Goal: Task Accomplishment & Management: Use online tool/utility

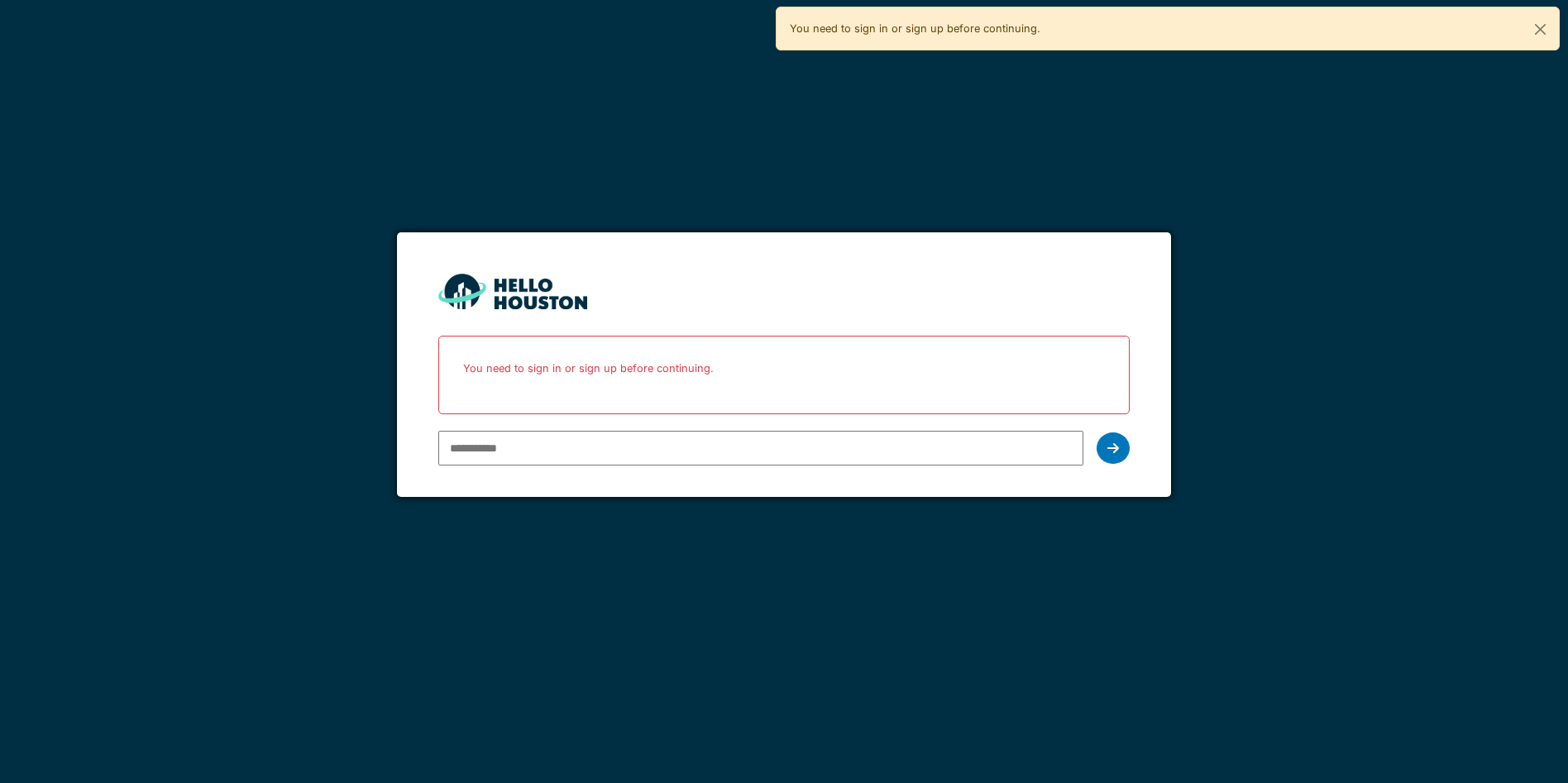
click at [671, 447] on input "email" at bounding box center [760, 449] width 644 height 35
type input "**********"
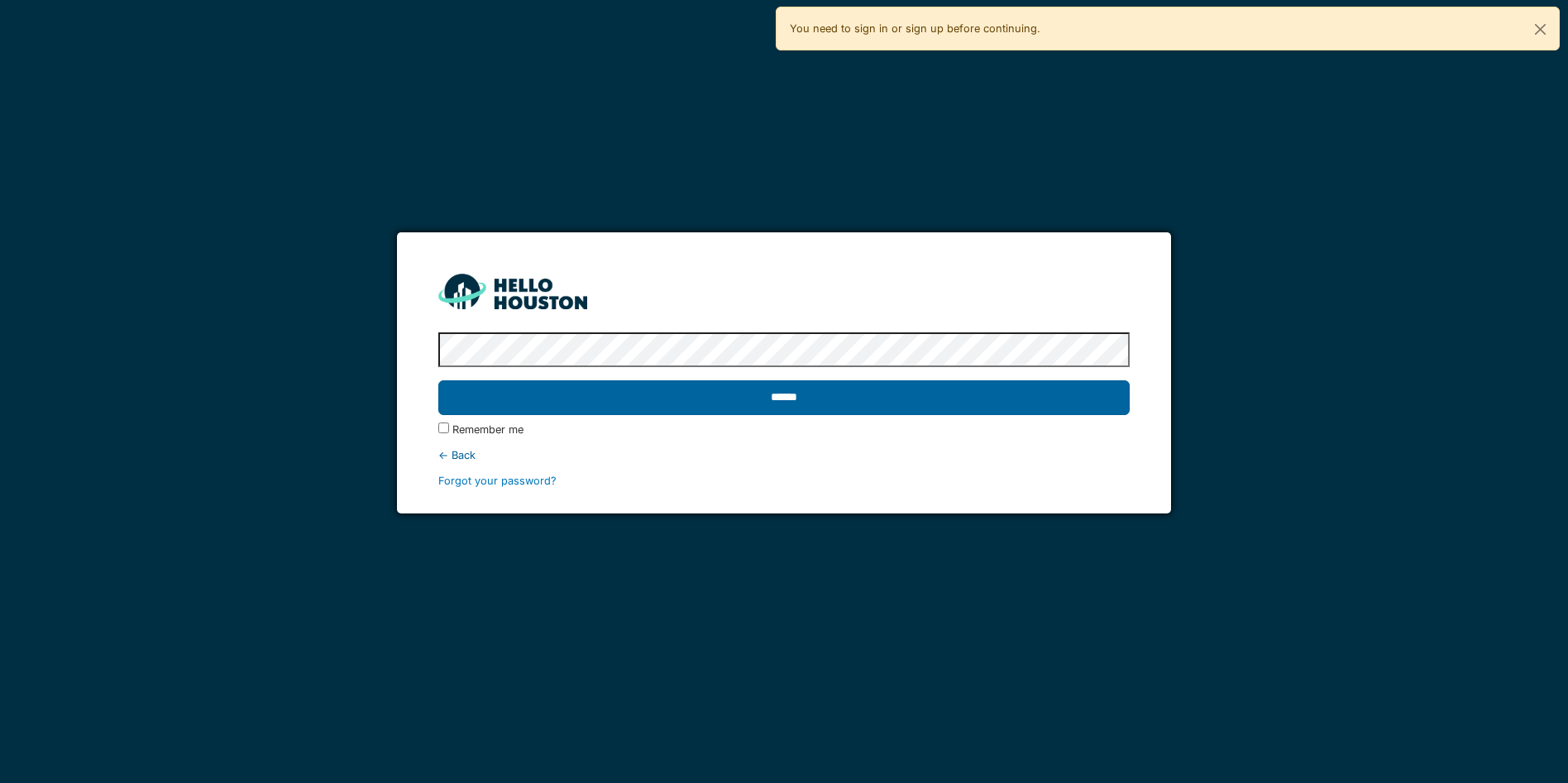
click at [844, 401] on input "******" at bounding box center [784, 398] width 690 height 35
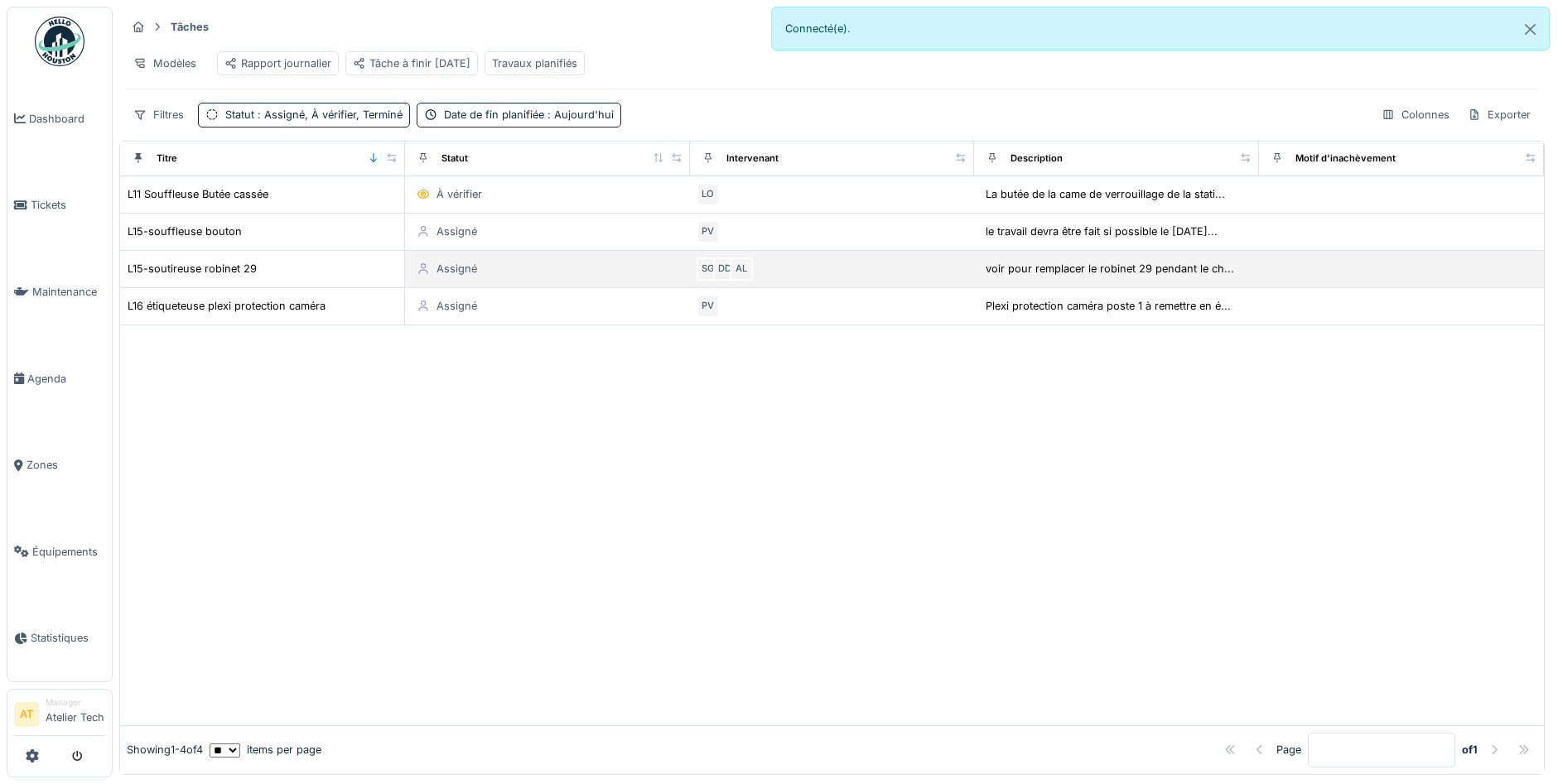
click at [696, 281] on div "SG" at bounding box center [707, 269] width 23 height 23
click at [730, 281] on div "AL" at bounding box center [741, 269] width 23 height 23
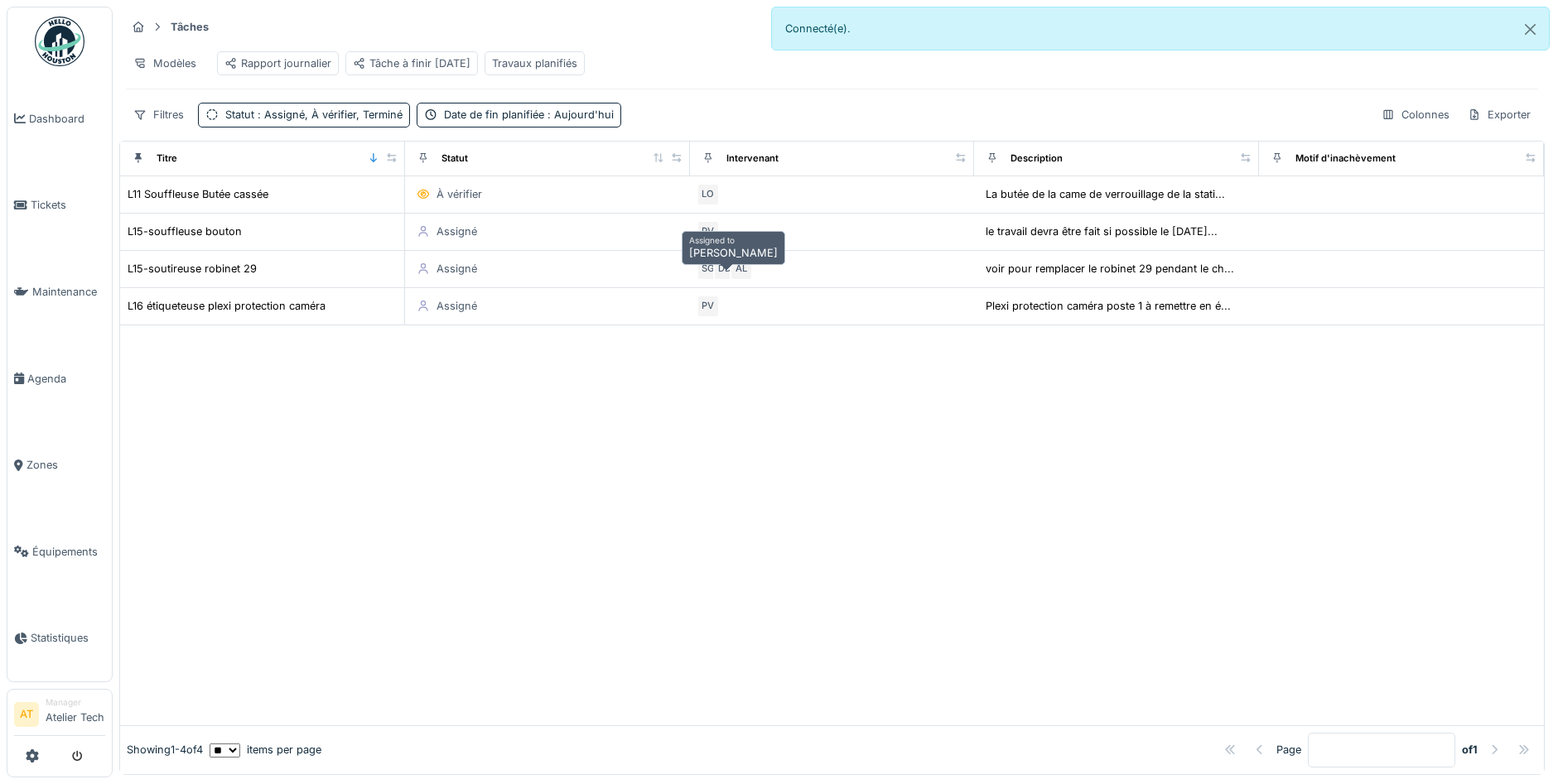
click at [769, 421] on div at bounding box center [832, 525] width 1424 height 400
click at [284, 70] on div "Rapport journalier" at bounding box center [278, 63] width 107 height 16
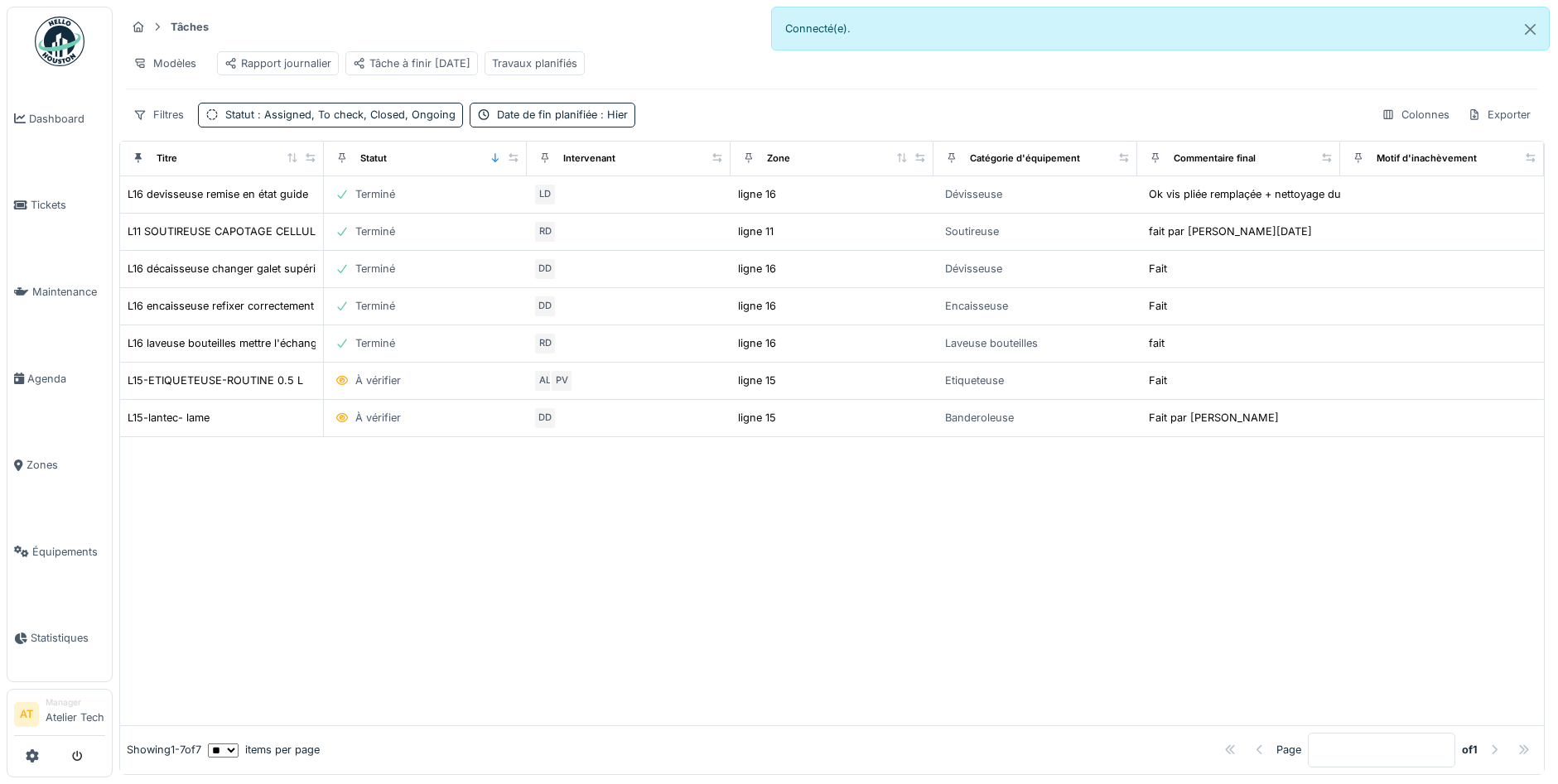
click at [585, 60] on div "Travaux planifiés" at bounding box center [534, 64] width 100 height 24
click at [570, 62] on div "Travaux planifiés" at bounding box center [534, 63] width 85 height 16
click at [577, 61] on div "Travaux planifiés" at bounding box center [534, 63] width 85 height 16
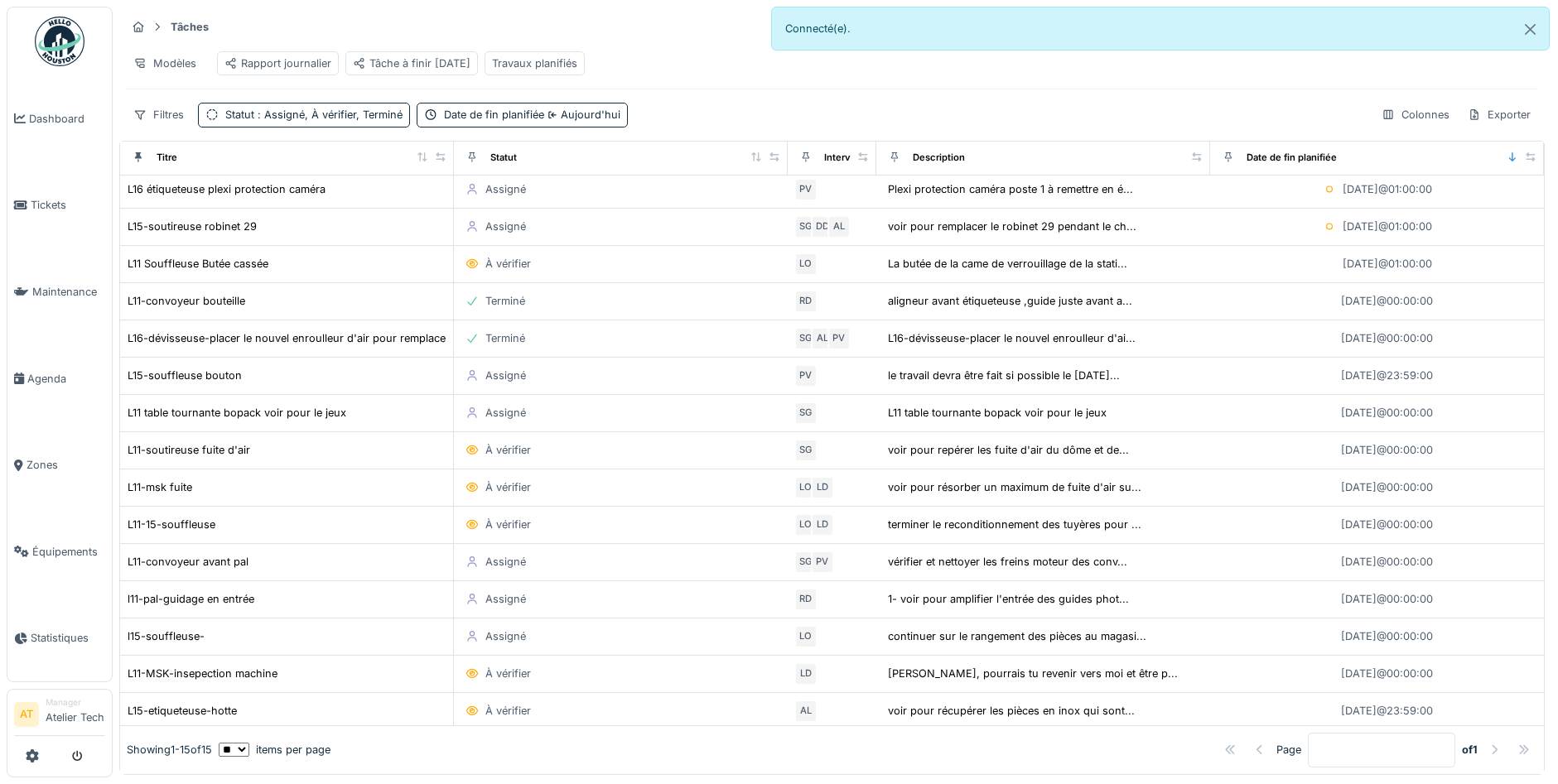
scroll to position [4, 0]
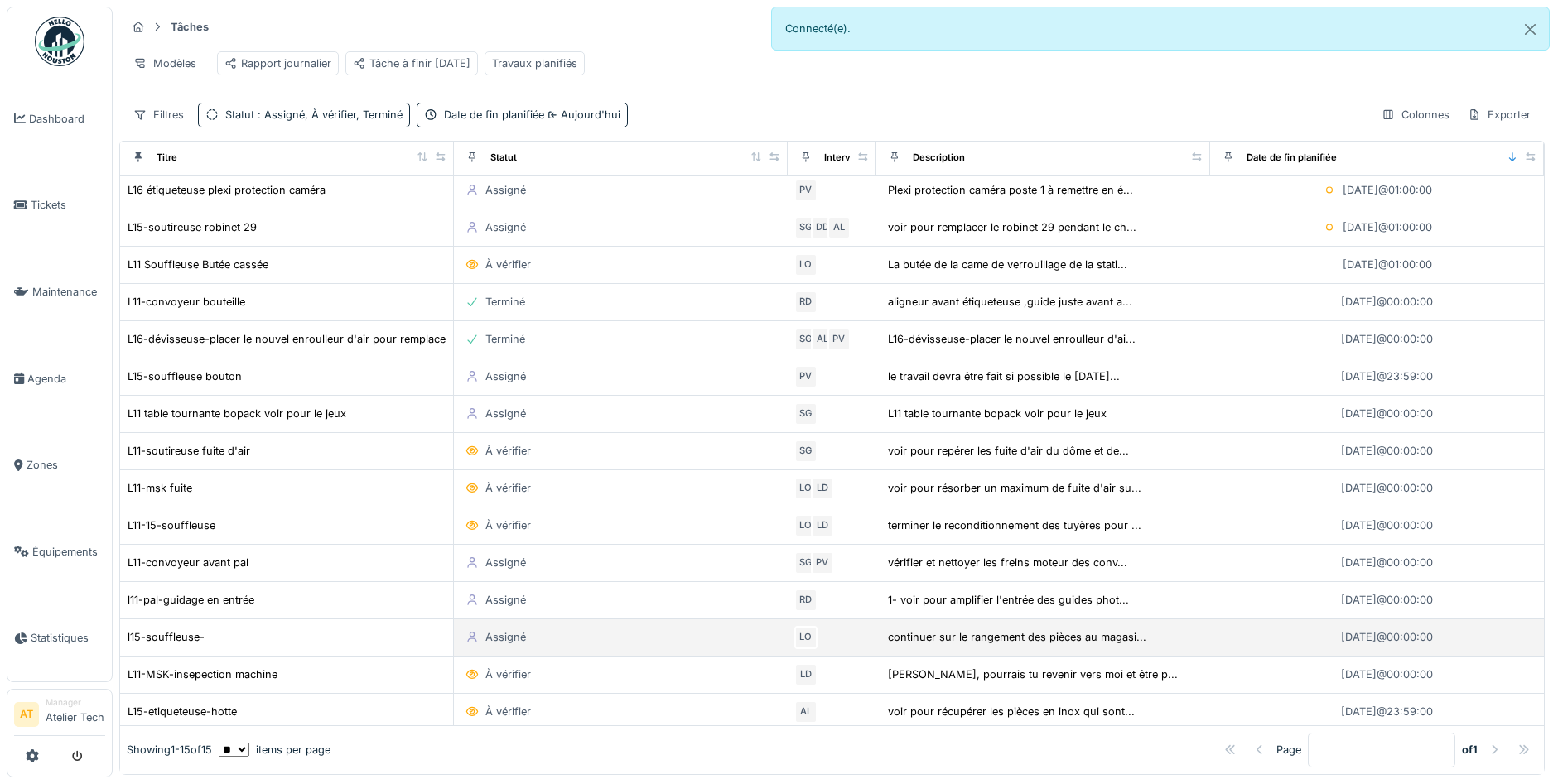
click at [794, 649] on div "LO" at bounding box center [805, 637] width 23 height 23
